Goal: Transaction & Acquisition: Purchase product/service

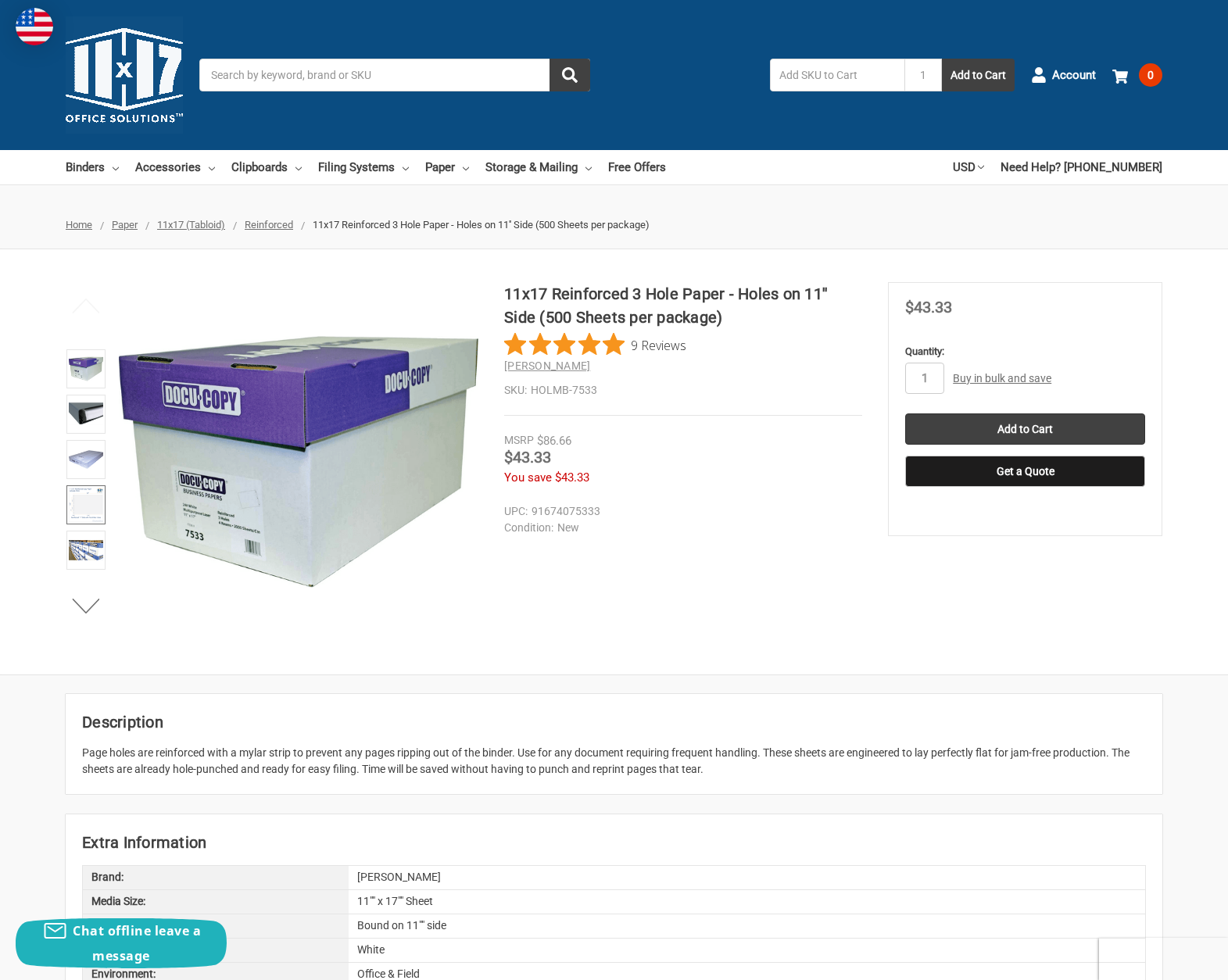
click at [92, 513] on img at bounding box center [85, 504] width 34 height 34
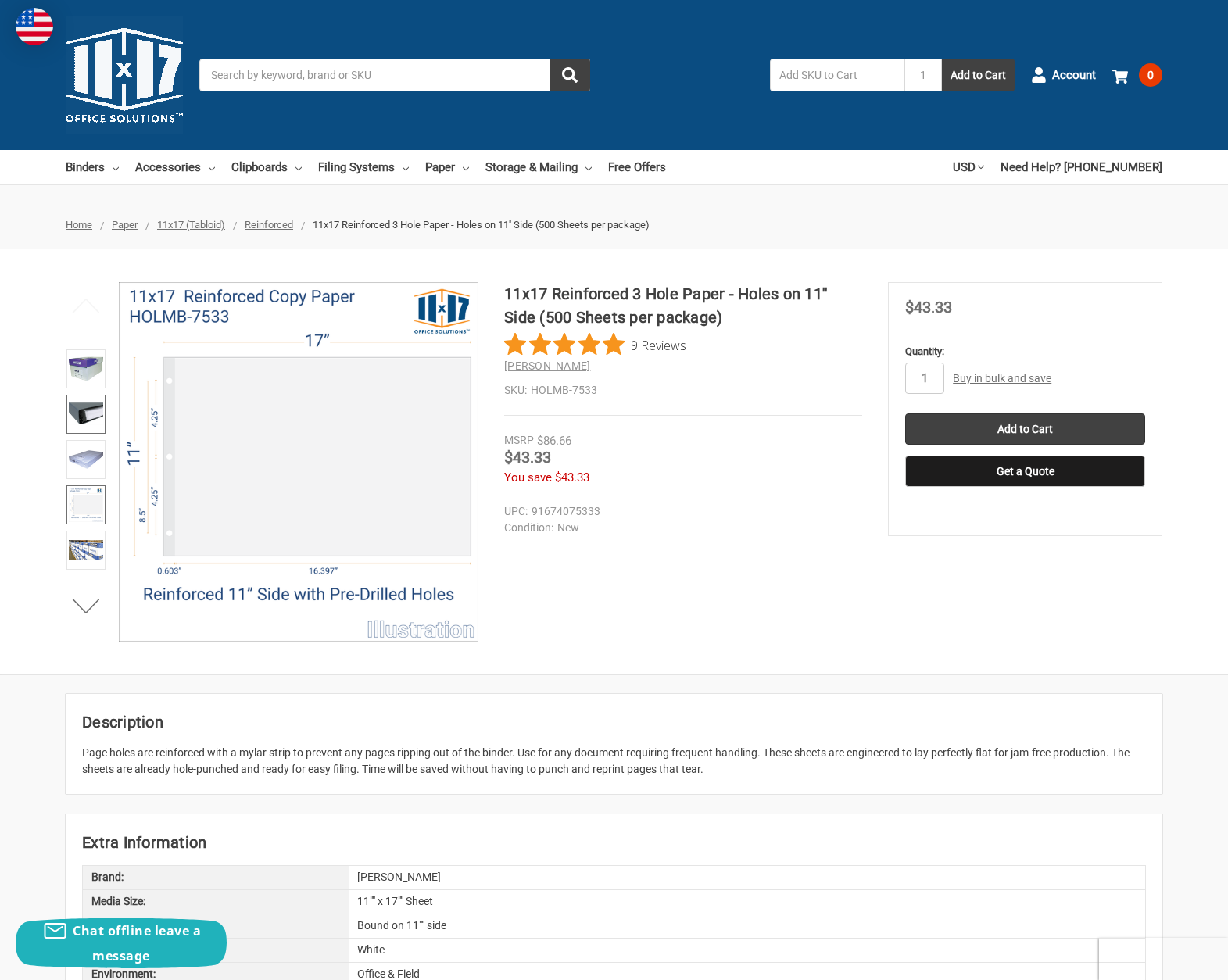
click at [86, 415] on img at bounding box center [85, 414] width 34 height 34
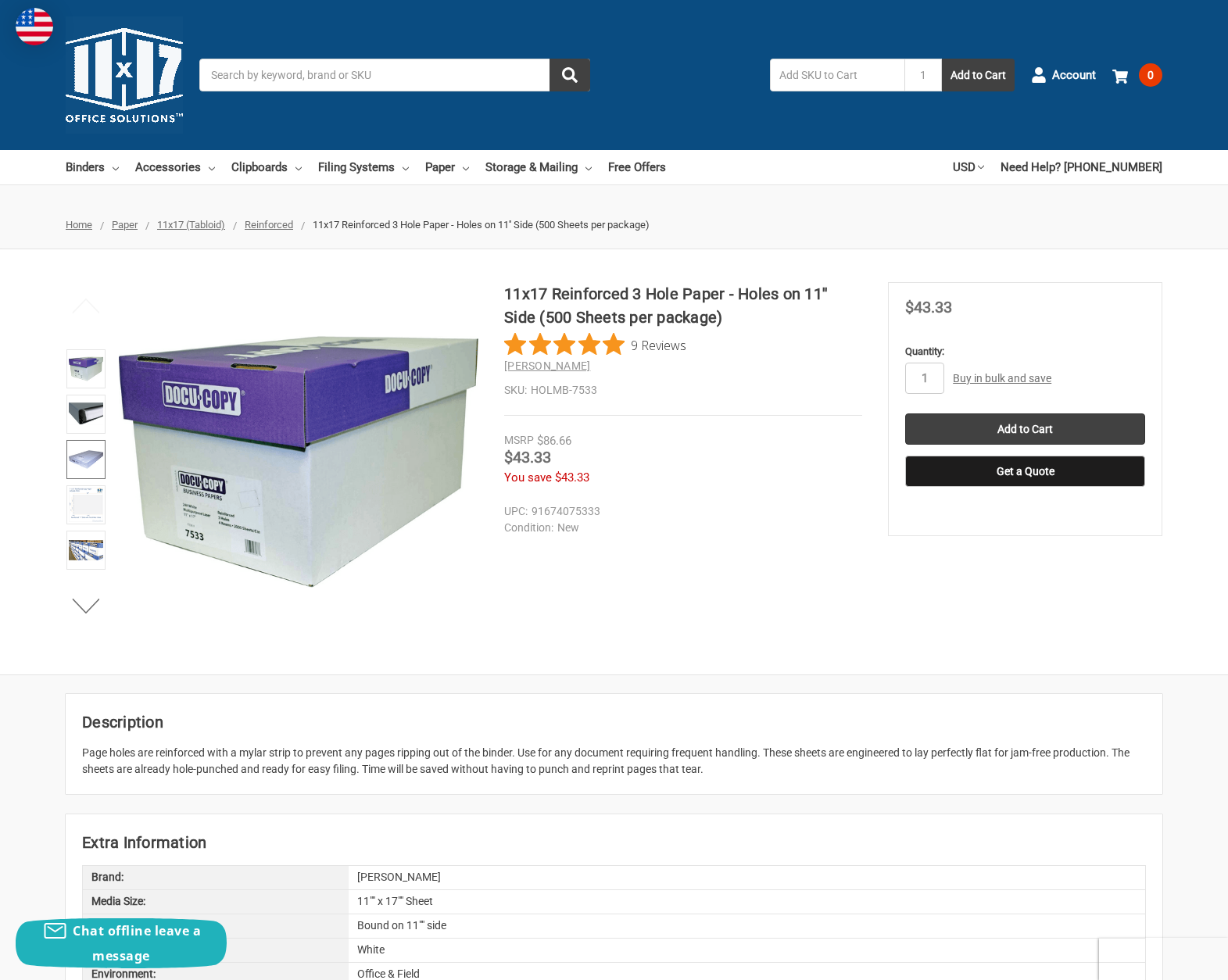
click at [97, 456] on img at bounding box center [85, 459] width 34 height 34
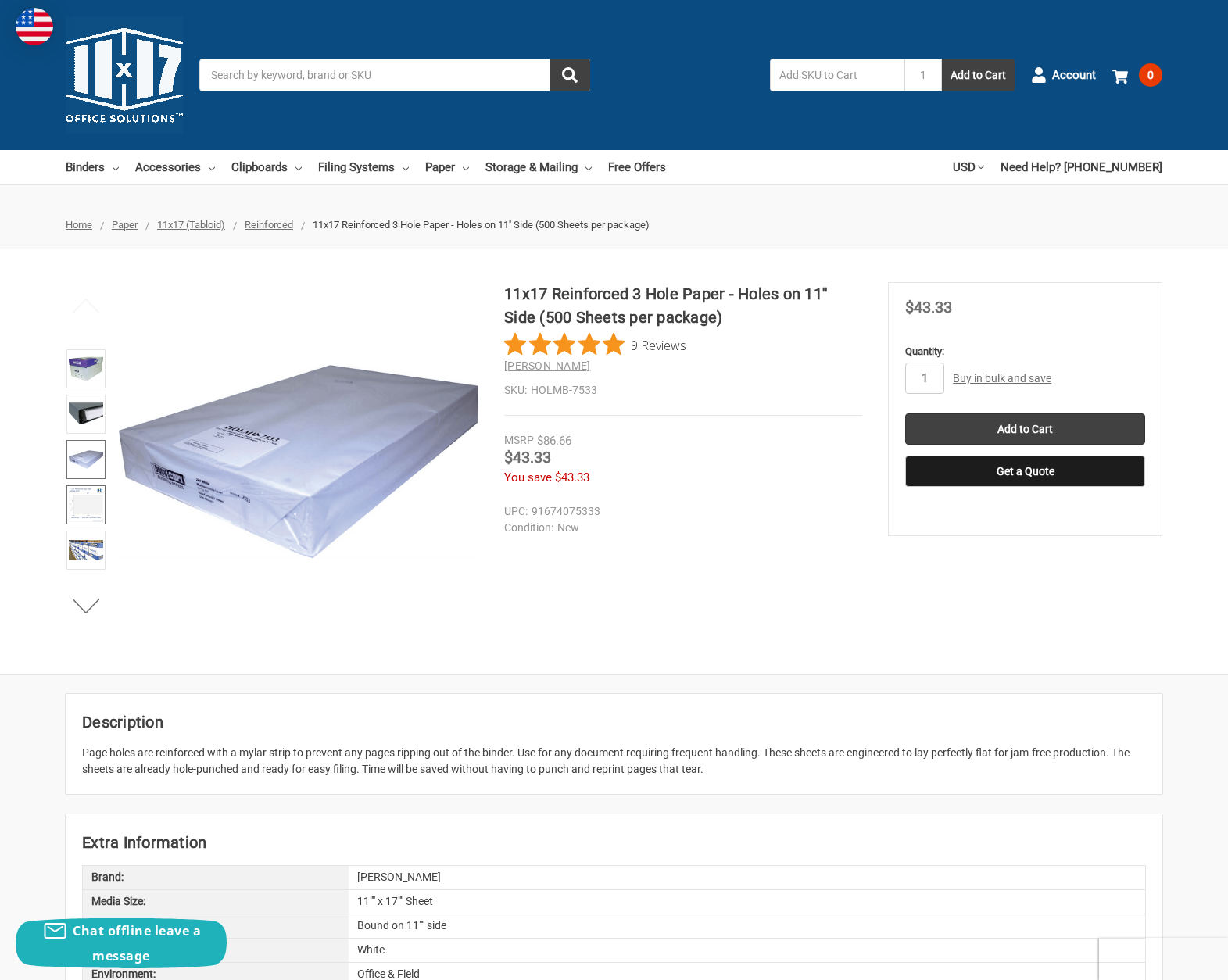
click at [93, 505] on img at bounding box center [85, 504] width 34 height 34
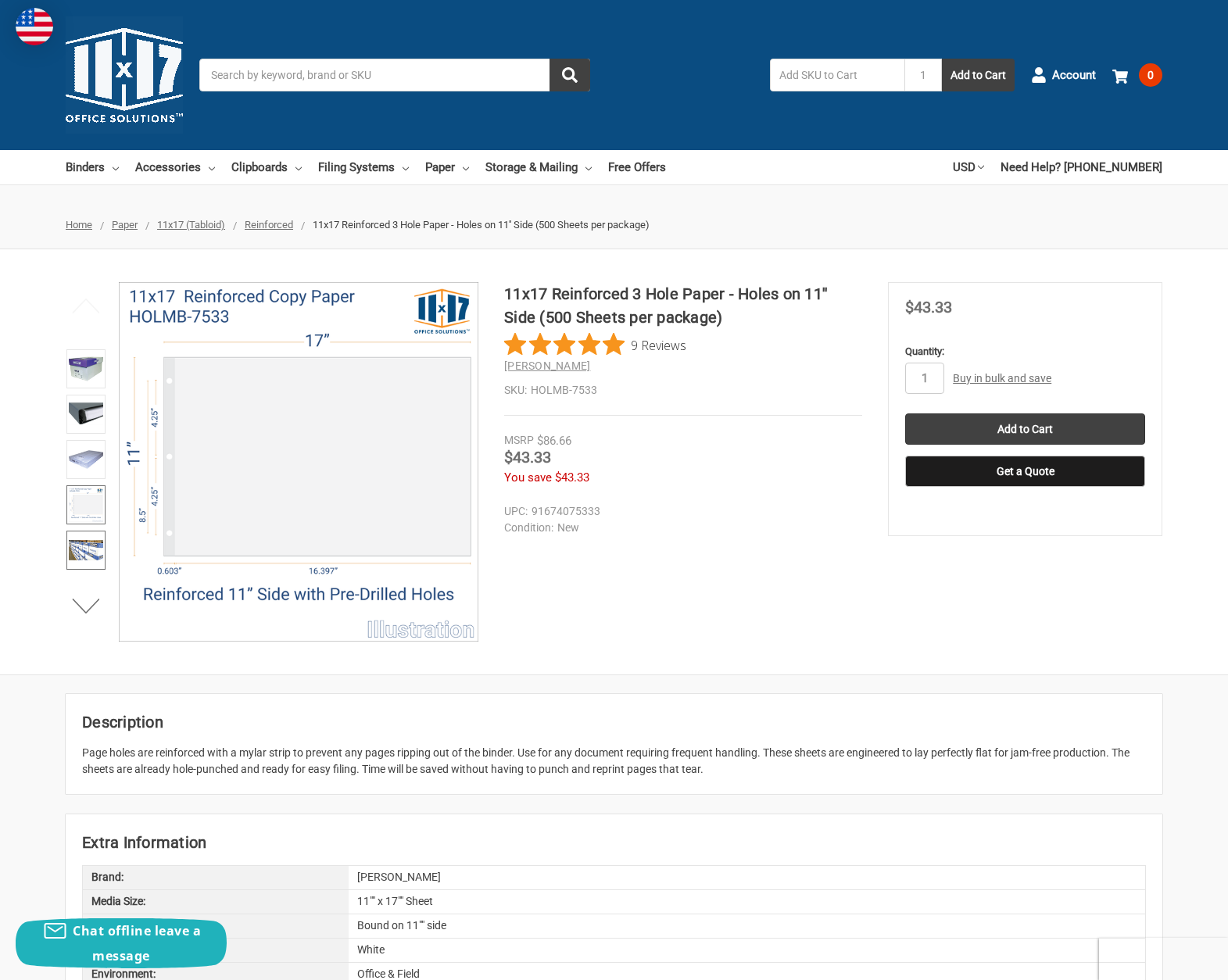
click at [93, 540] on img at bounding box center [85, 550] width 34 height 34
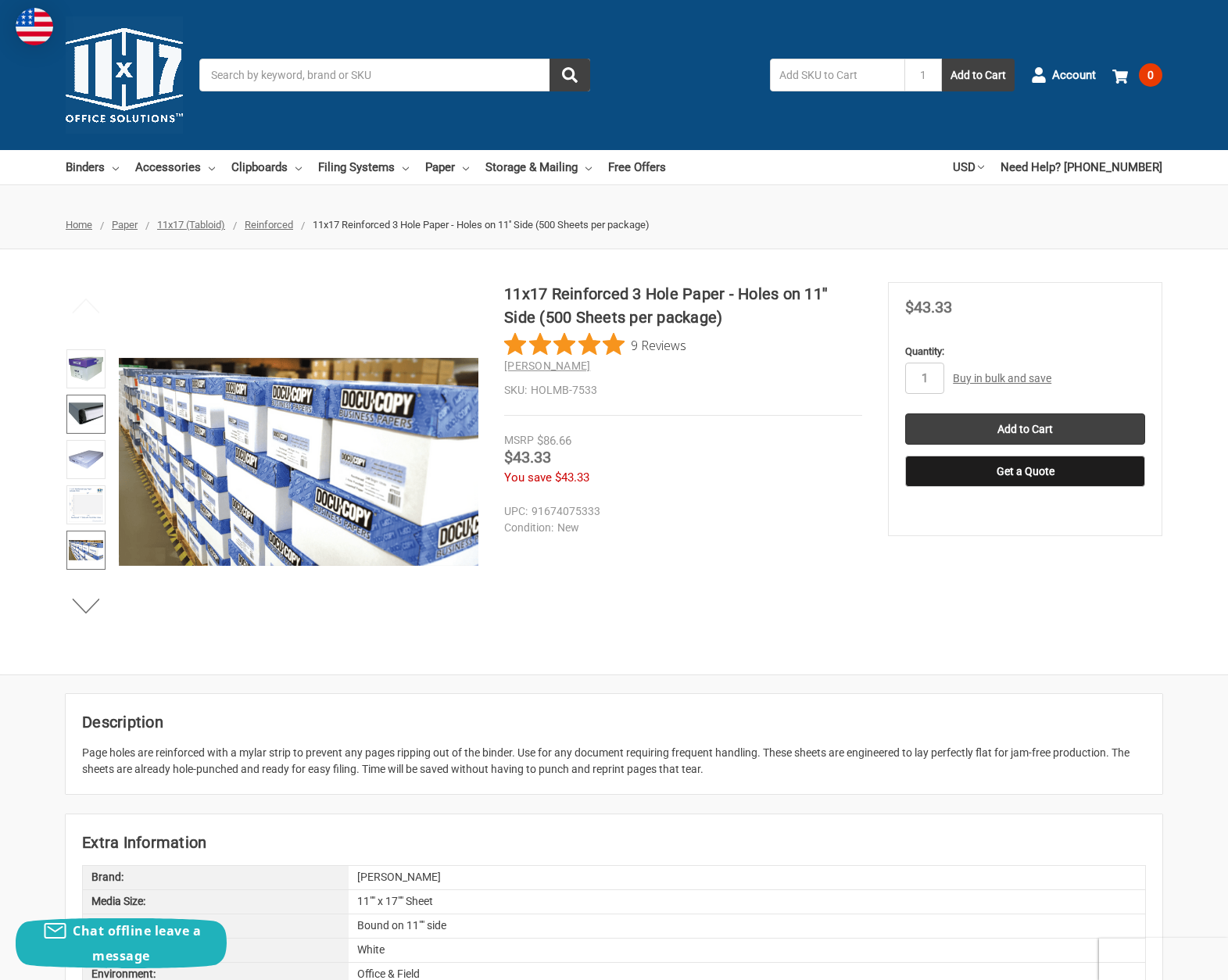
click at [98, 412] on img at bounding box center [85, 414] width 34 height 34
